Goal: Task Accomplishment & Management: Manage account settings

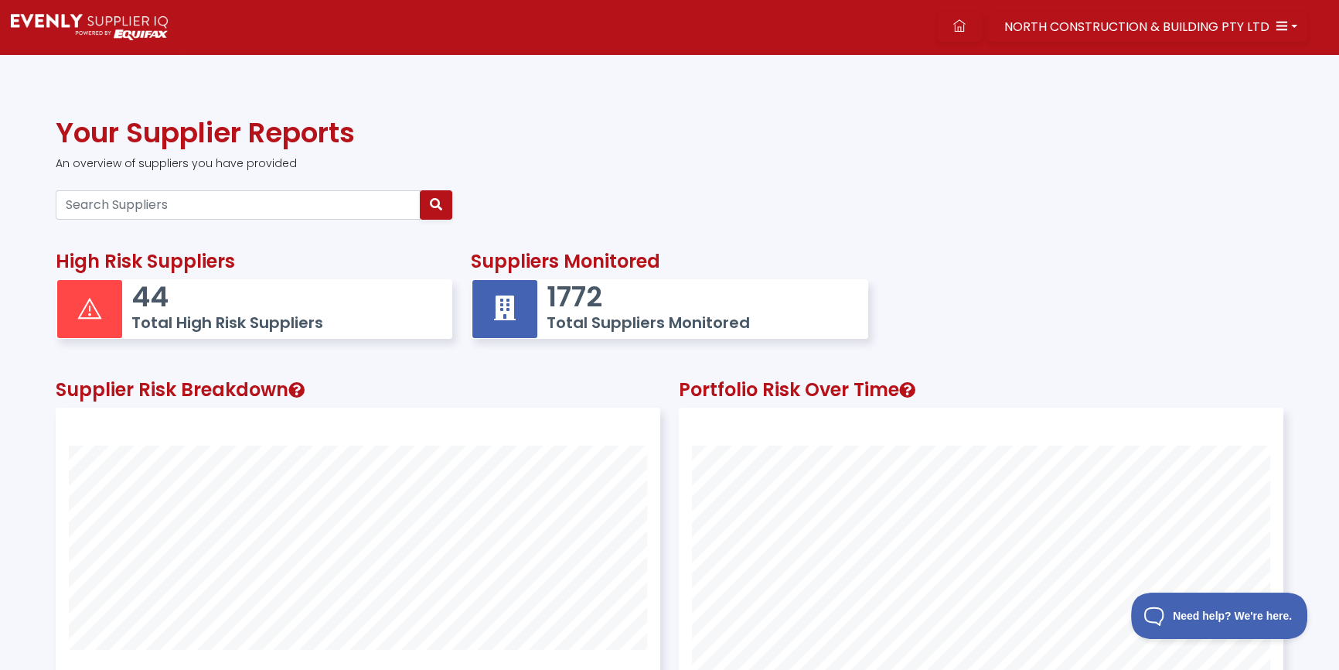
scroll to position [402, 603]
click at [251, 199] on input "Search Suppliers" at bounding box center [238, 204] width 365 height 29
type input "75101787553"
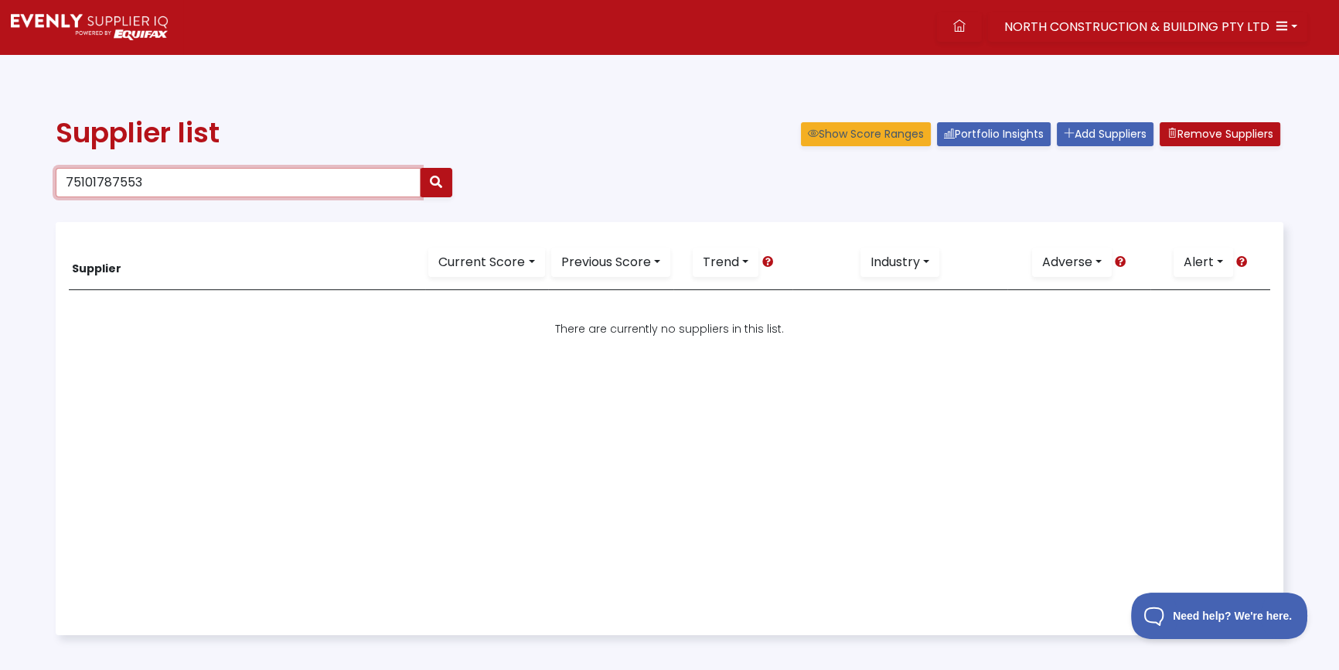
click at [213, 186] on input "75101787553" at bounding box center [238, 182] width 365 height 29
drag, startPoint x: 35, startPoint y: 155, endPoint x: -130, endPoint y: 146, distance: 164.9
click at [0, 146] on html "NORTH CONSTRUCTION & BUILDING PTY LTD Dashboard Portfolio Insights All Alerts S…" at bounding box center [669, 403] width 1339 height 806
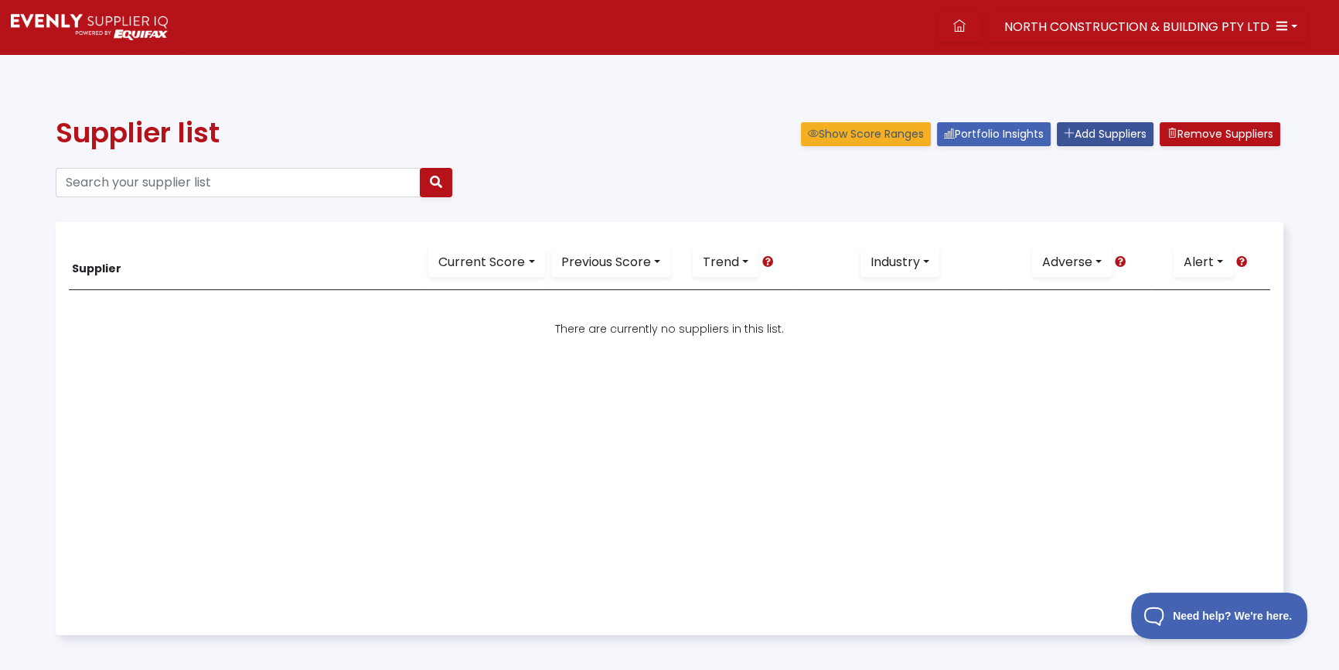
click at [1104, 132] on link "Add Suppliers" at bounding box center [1105, 134] width 97 height 24
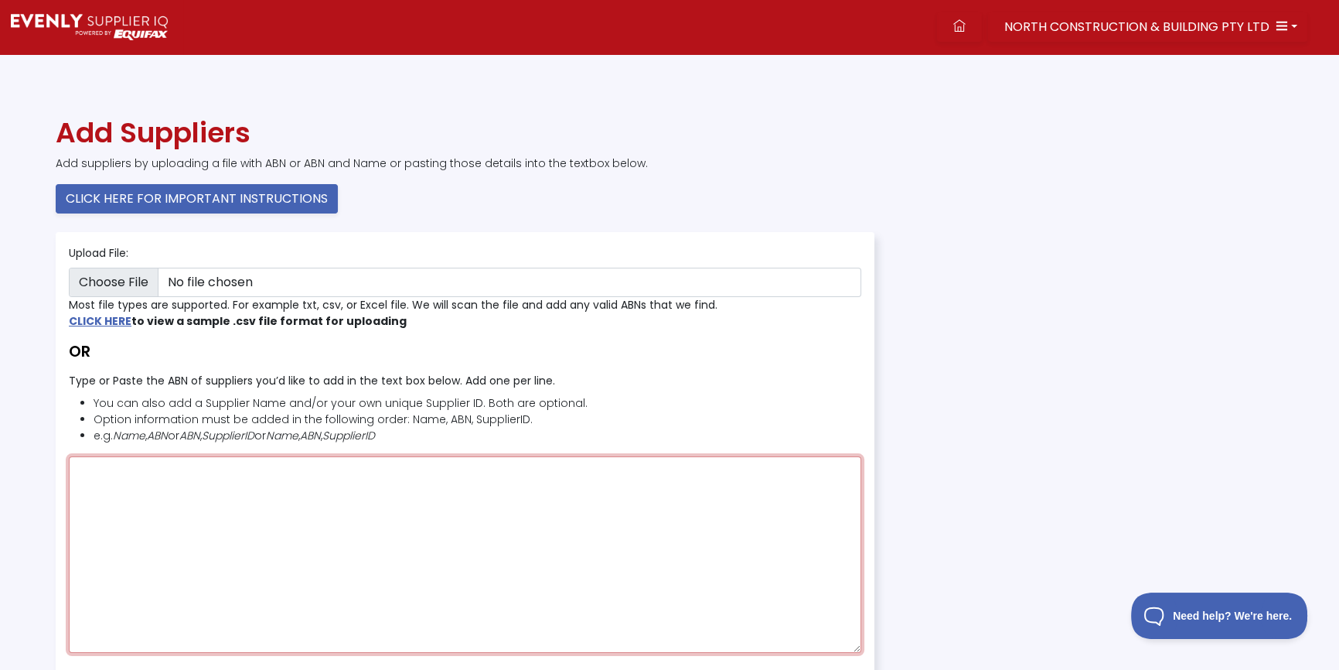
click at [260, 470] on textarea "Type or Paste the ABN of suppliers you’d like to add in the text box below. Add…" at bounding box center [465, 554] width 793 height 196
paste textarea "75101787553"
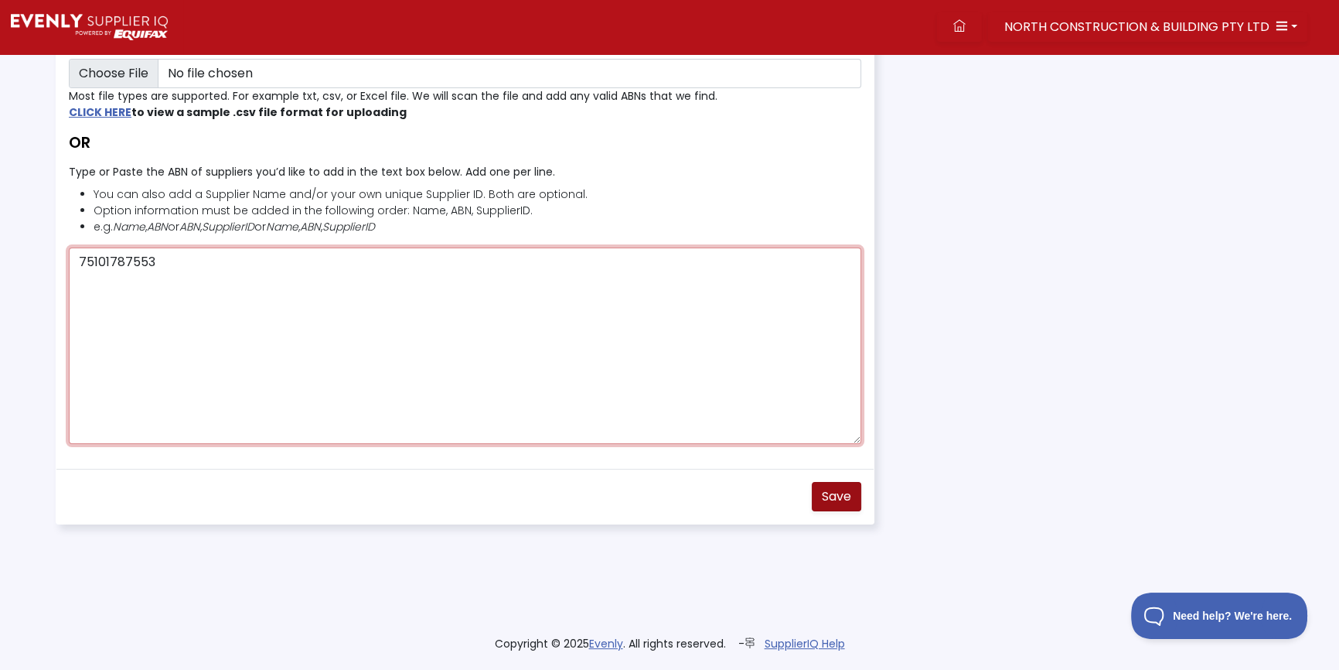
type textarea "75101787553"
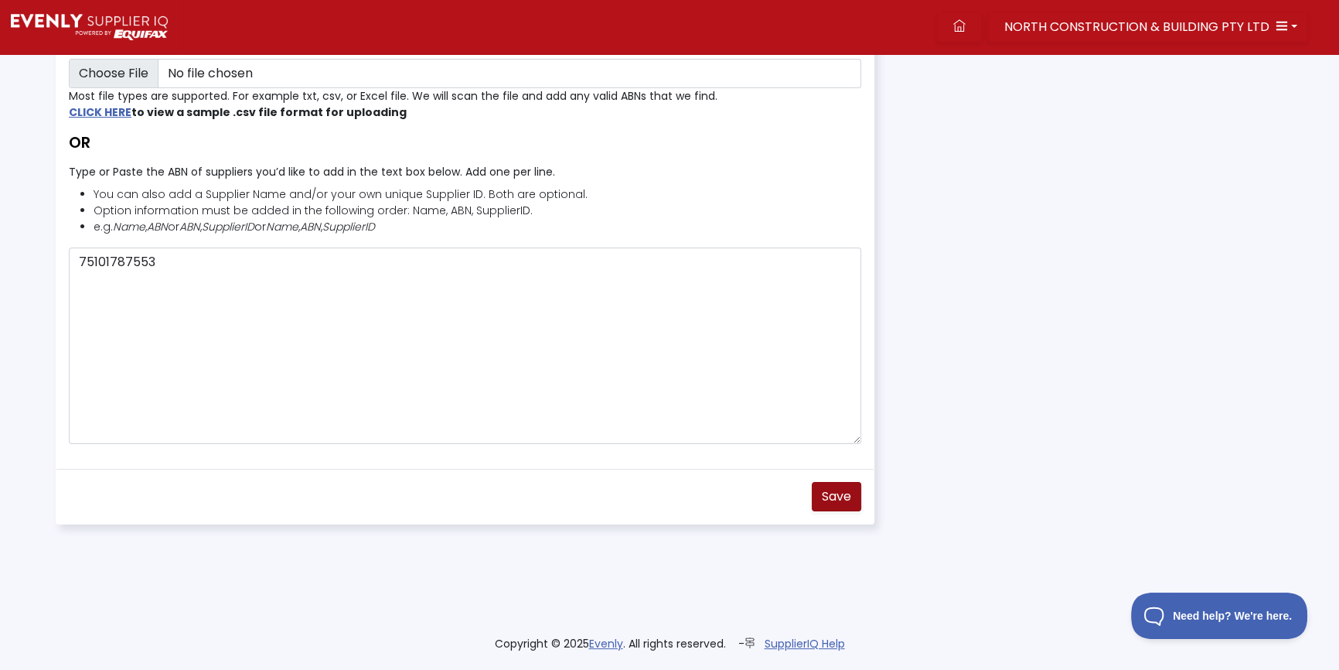
click at [848, 489] on span "Save" at bounding box center [836, 496] width 29 height 18
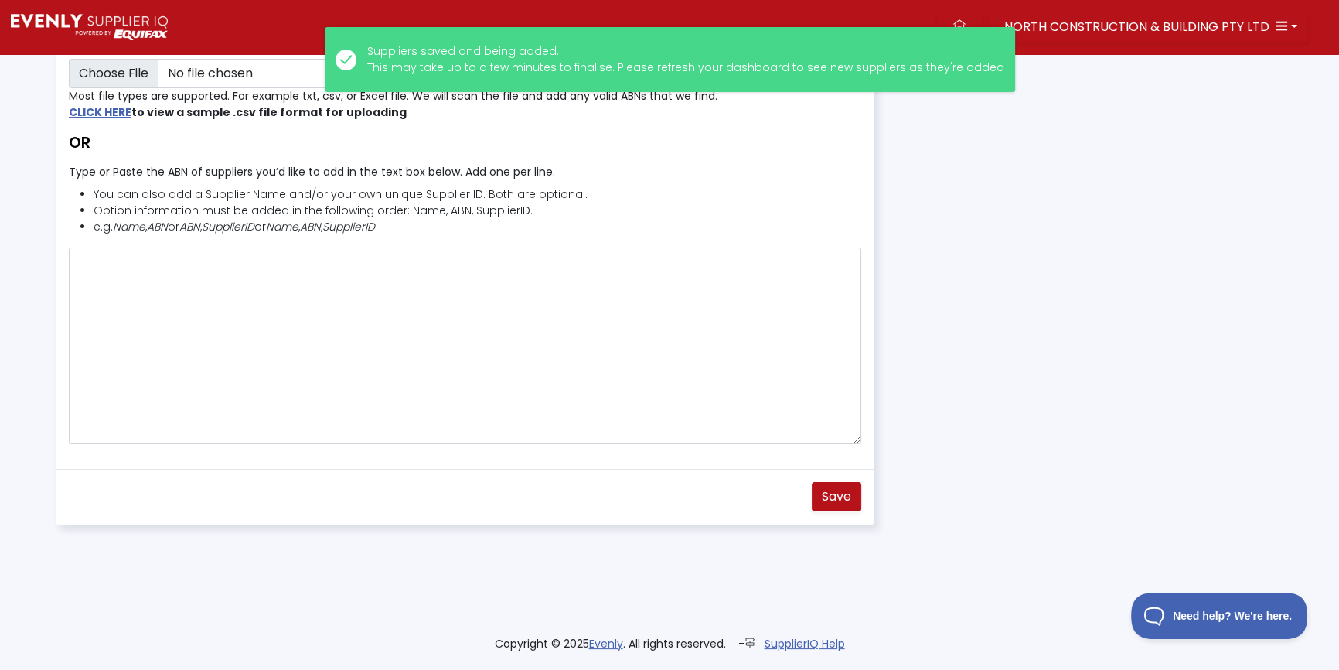
scroll to position [0, 0]
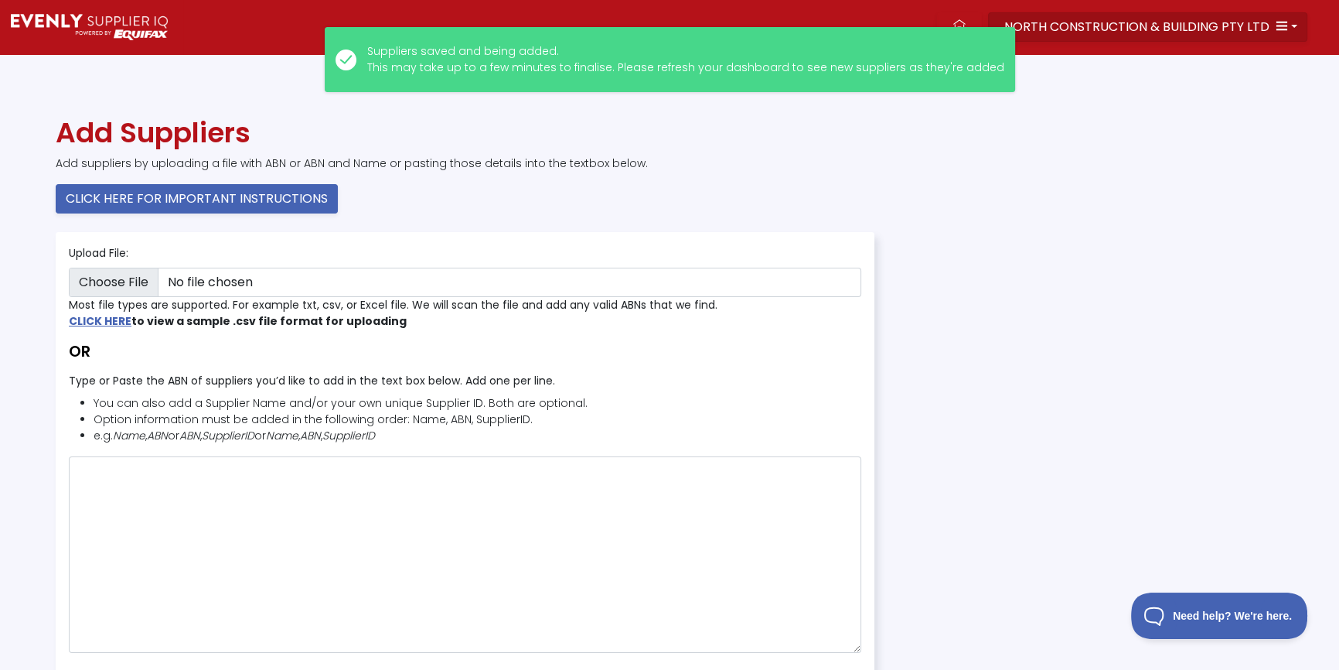
click at [1073, 28] on span "NORTH CONSTRUCTION & BUILDING PTY LTD" at bounding box center [1137, 27] width 265 height 18
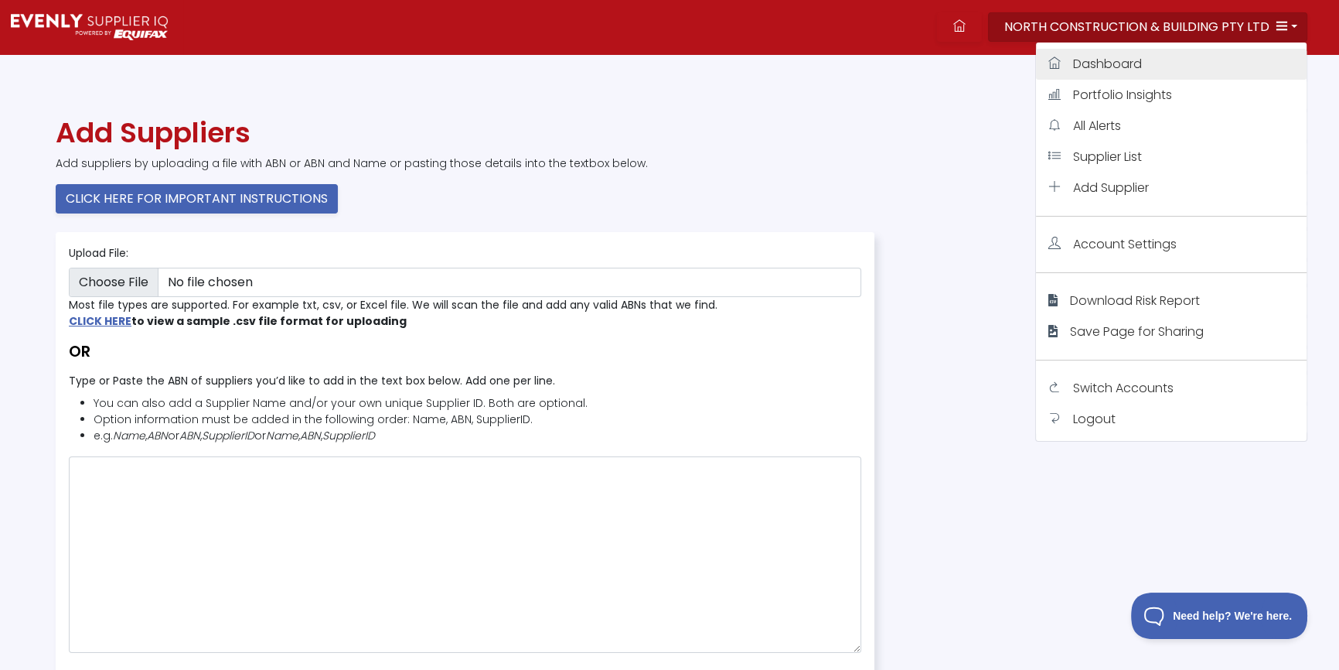
click at [1082, 68] on span "Dashboard" at bounding box center [1107, 64] width 69 height 18
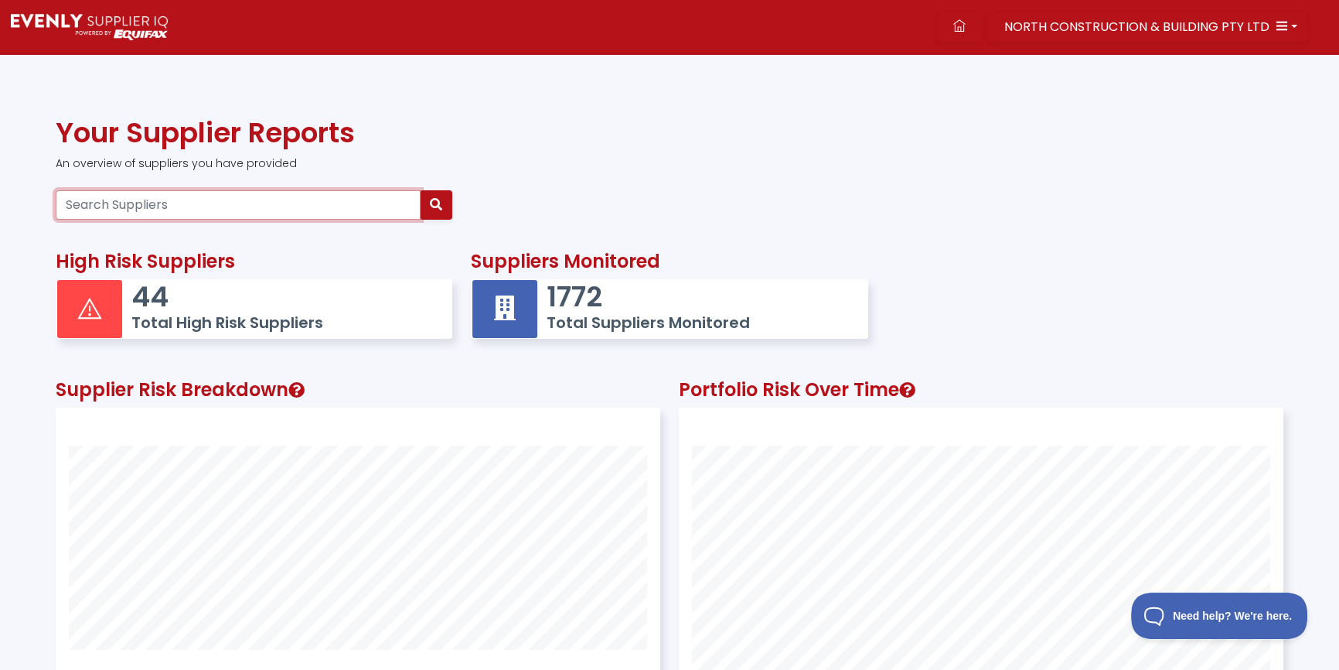
click at [243, 217] on input "Search Suppliers" at bounding box center [238, 204] width 365 height 29
paste input "75101787553"
type input "75101787553"
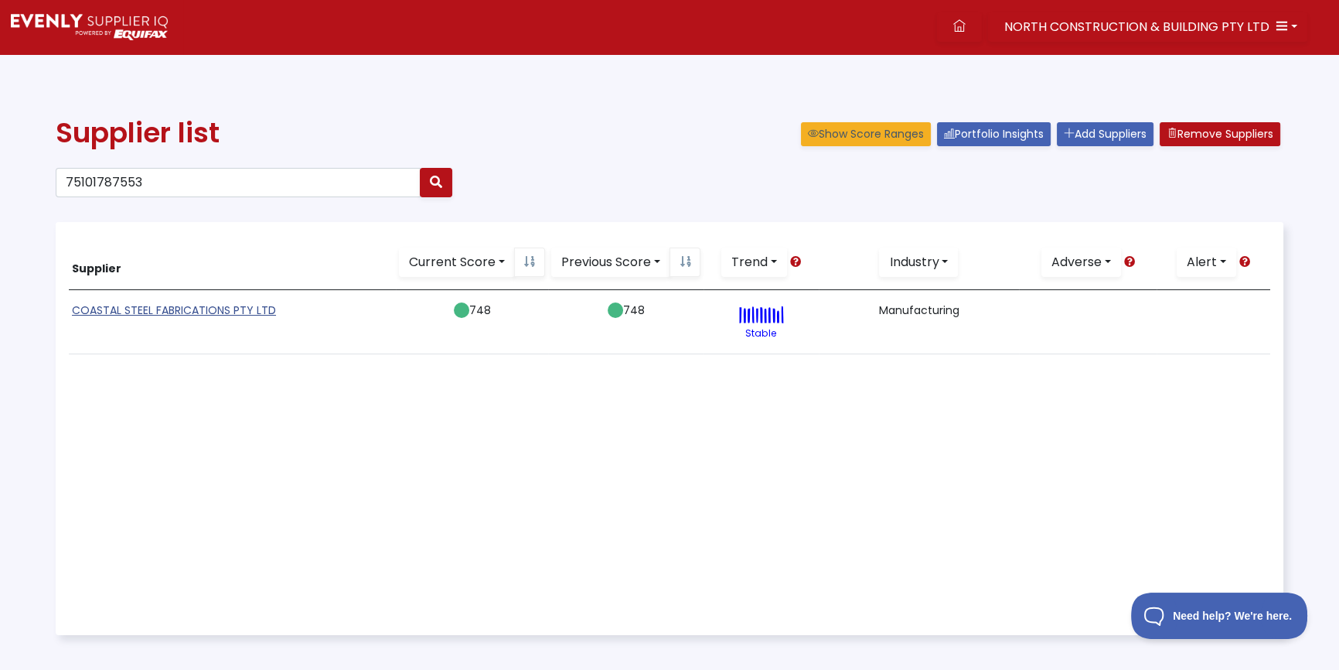
click at [169, 309] on link "COASTAL STEEL FABRICATIONS PTY LTD" at bounding box center [174, 309] width 204 height 15
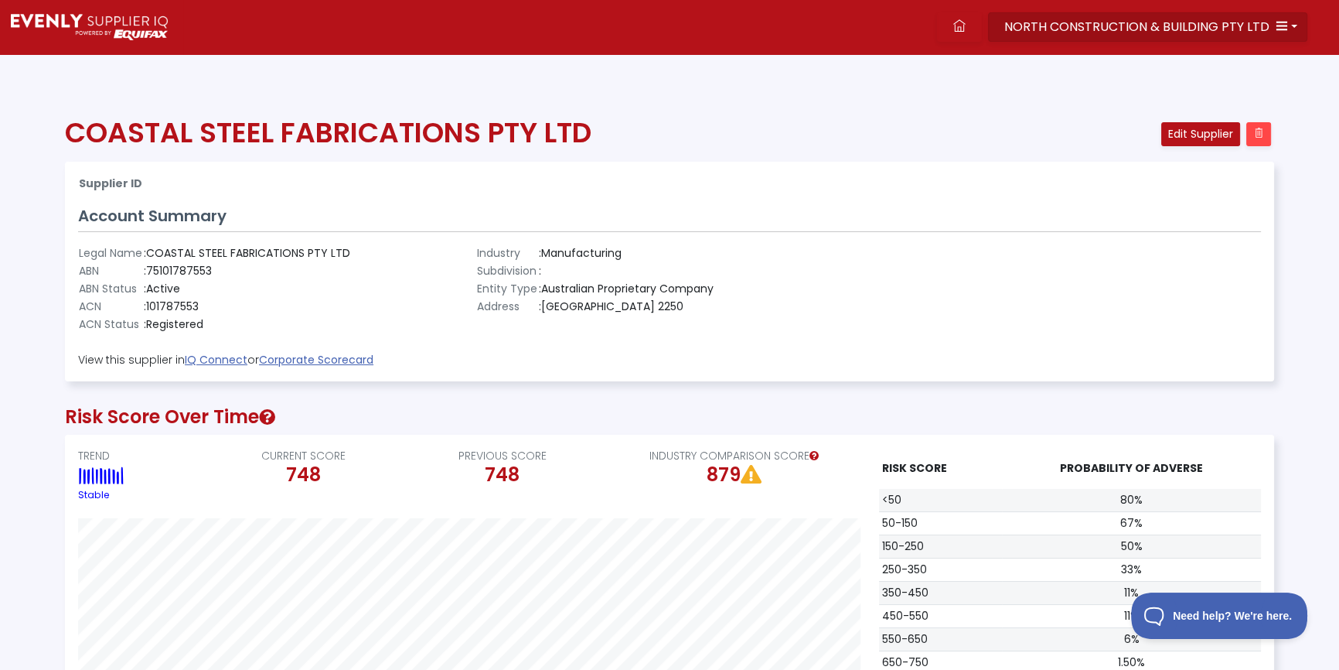
click at [1277, 25] on icon "button" at bounding box center [1282, 25] width 12 height 12
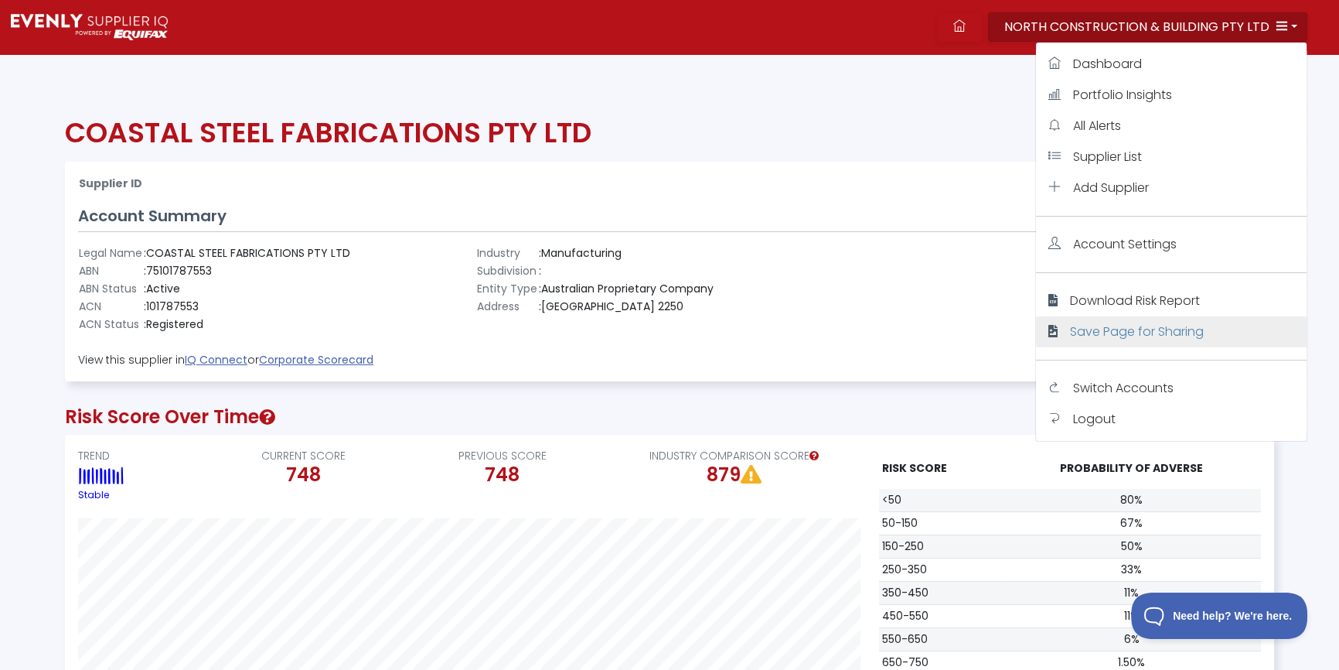
click at [1095, 332] on span "Save Page for Sharing" at bounding box center [1137, 331] width 134 height 18
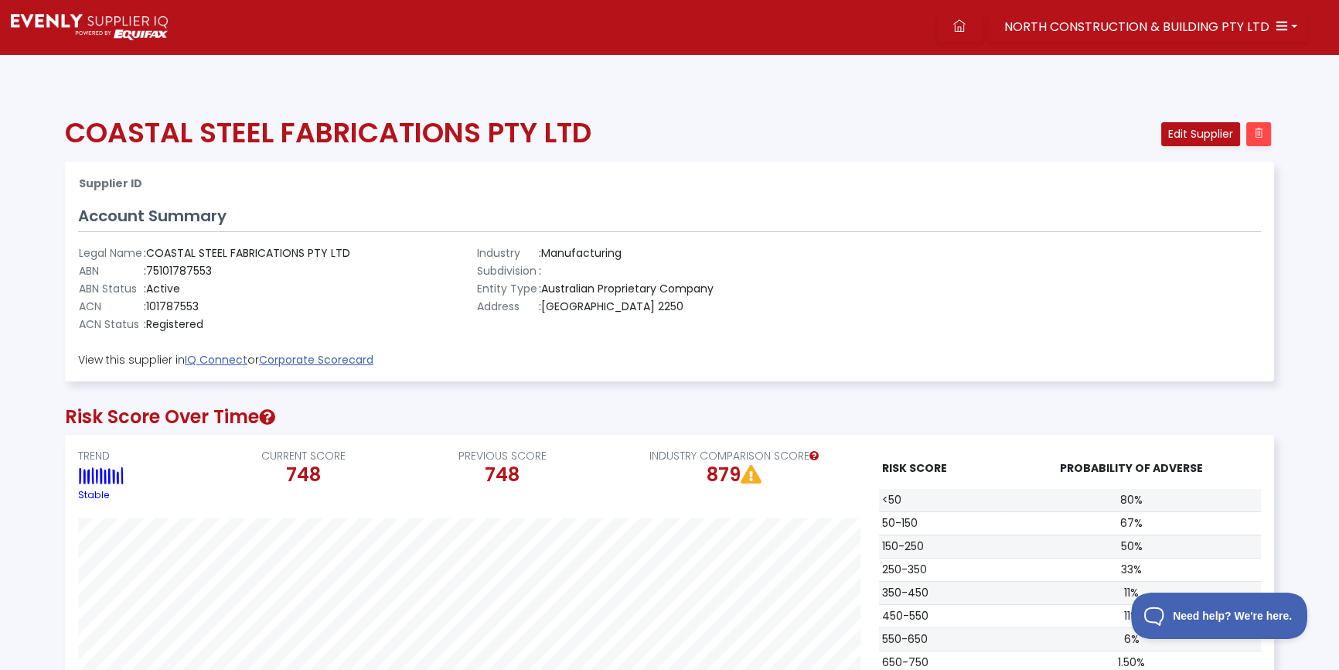
drag, startPoint x: 249, startPoint y: 186, endPoint x: 101, endPoint y: 181, distance: 147.8
click at [249, 186] on th "Supplier ID" at bounding box center [469, 184] width 783 height 18
drag, startPoint x: 426, startPoint y: 153, endPoint x: 346, endPoint y: 49, distance: 131.8
click at [425, 149] on div "COASTAL STEEL FABRICATIONS PTY LTD" at bounding box center [567, 139] width 1023 height 46
